Goal: Task Accomplishment & Management: Use online tool/utility

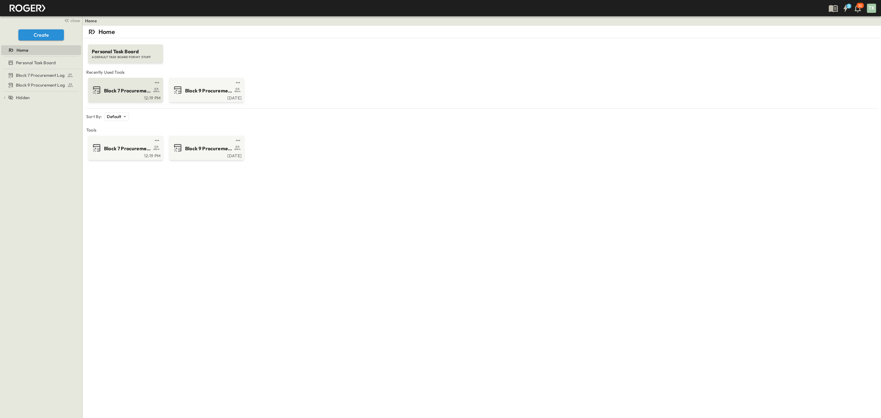
click at [120, 85] on div "Block 7 Procurement Log" at bounding box center [125, 90] width 66 height 10
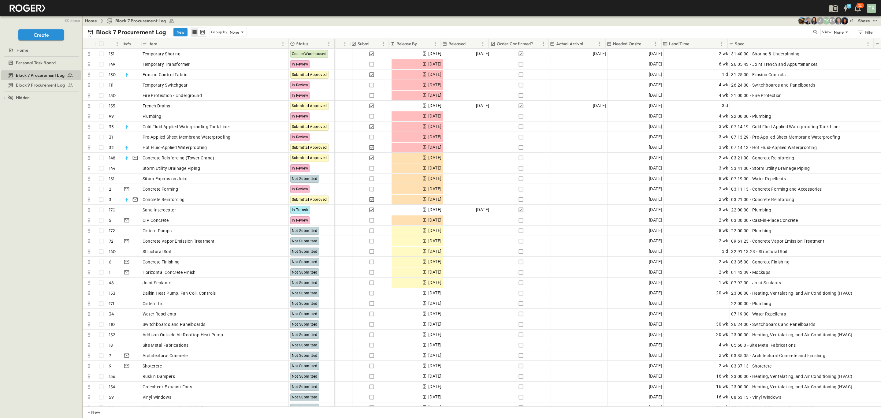
scroll to position [0, 176]
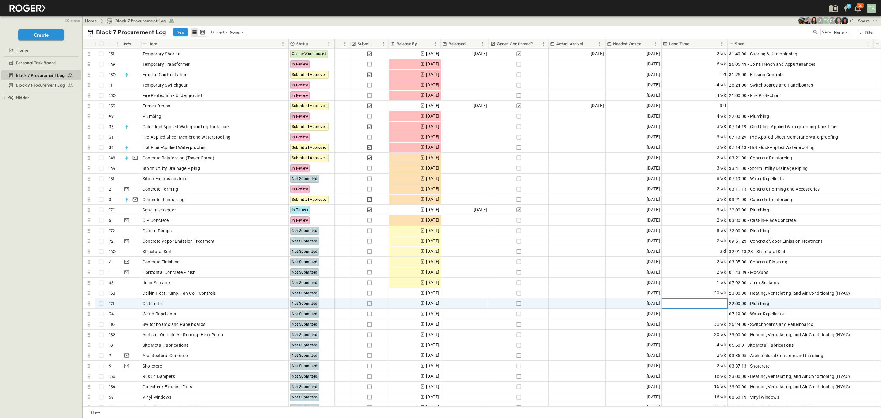
click at [703, 305] on span "Add Duration" at bounding box center [713, 303] width 27 height 6
type input "*"
click at [636, 22] on div "Home Block 7 Procurement Log + 1 RS TK A Share" at bounding box center [482, 21] width 798 height 10
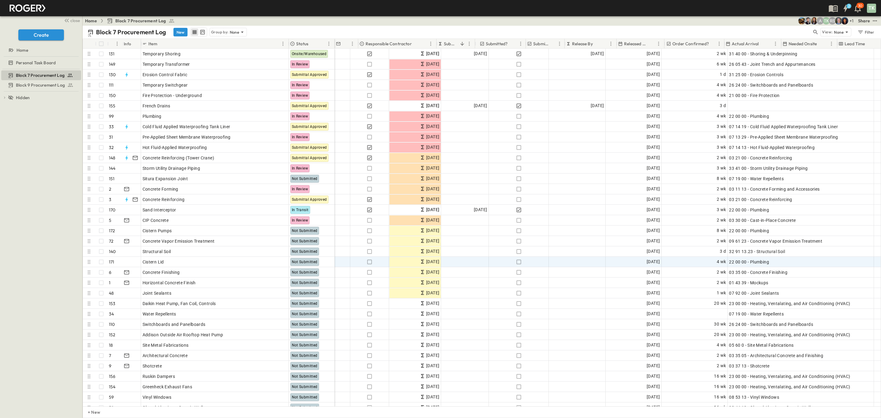
scroll to position [0, 0]
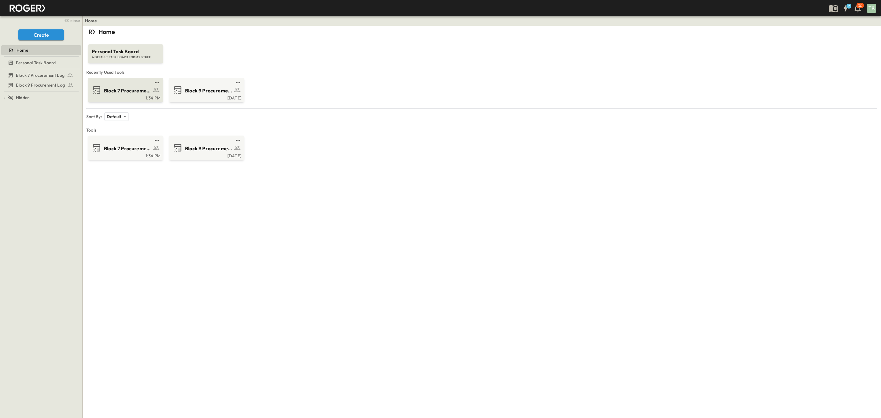
click at [128, 90] on span "Block 7 Procurement Log" at bounding box center [127, 90] width 47 height 7
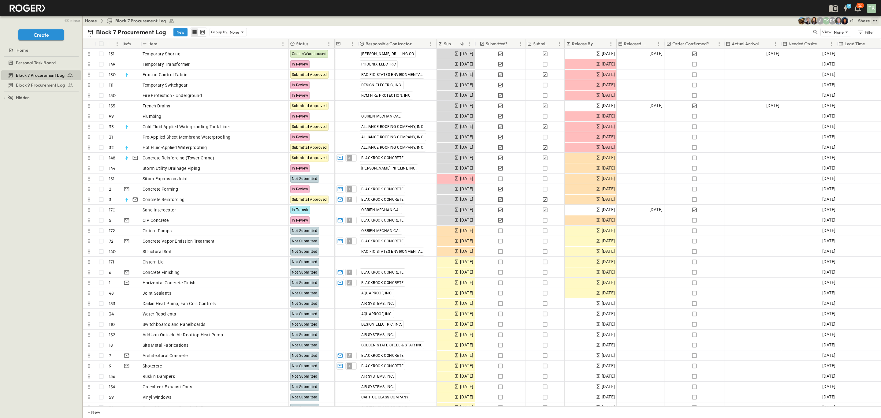
click at [875, 18] on icon "test" at bounding box center [875, 21] width 6 height 6
click at [814, 85] on span "PDF" at bounding box center [815, 84] width 8 height 6
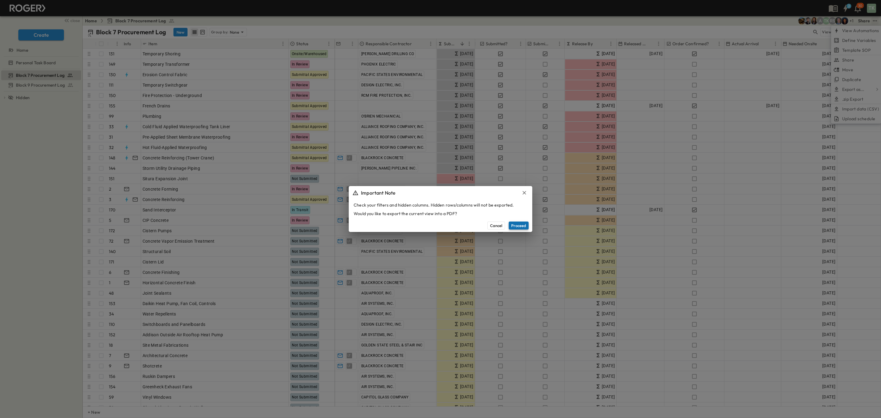
click at [515, 221] on button "Proceed" at bounding box center [519, 225] width 20 height 8
